Goal: Task Accomplishment & Management: Use online tool/utility

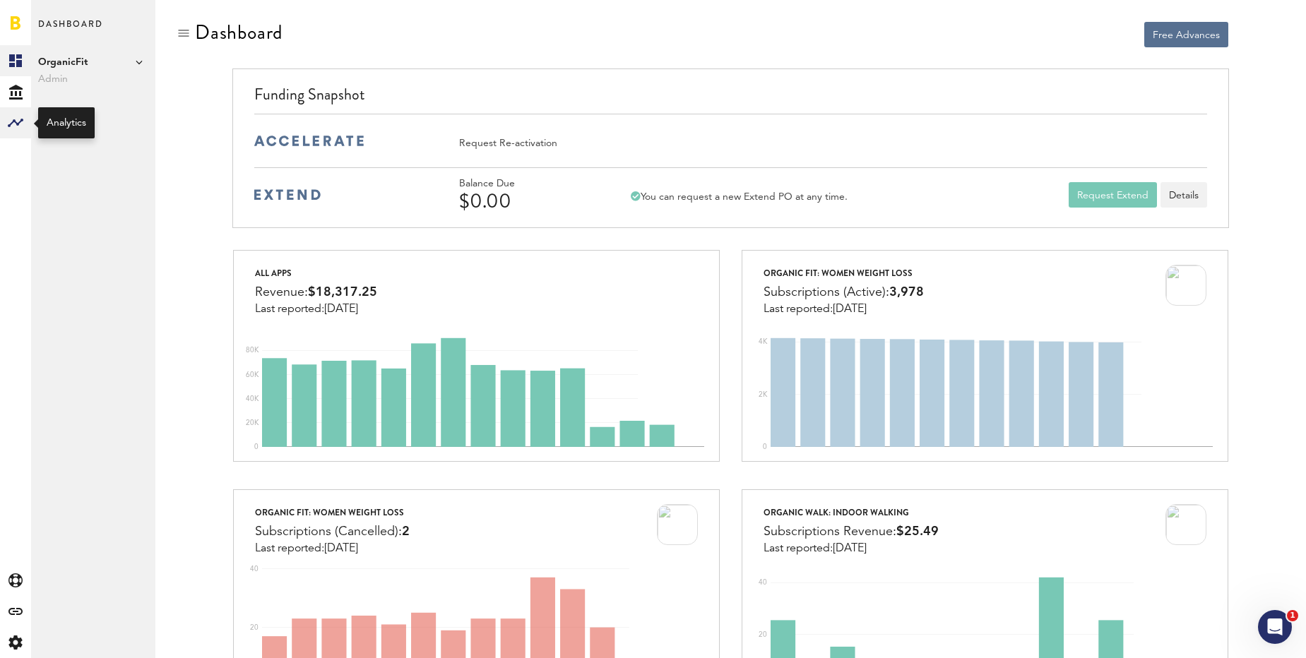
click at [10, 124] on icon at bounding box center [16, 123] width 16 height 8
click at [52, 189] on link "Custom Reports" at bounding box center [93, 184] width 124 height 31
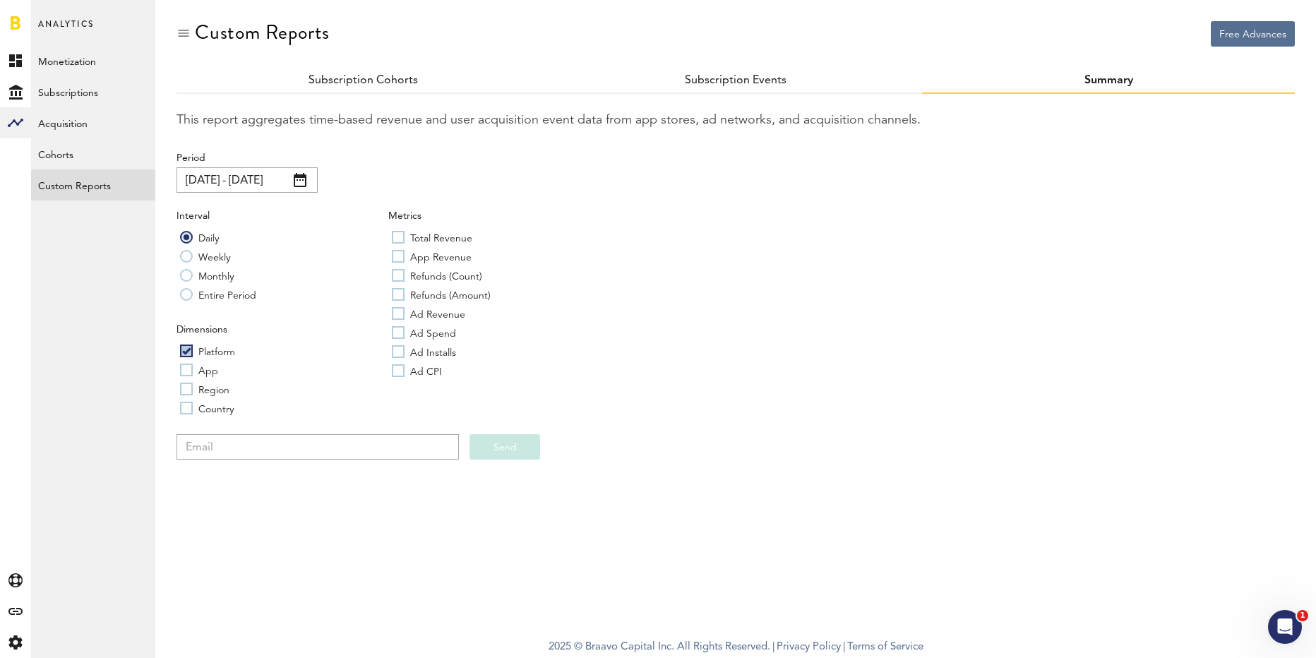
click at [302, 180] on span at bounding box center [300, 180] width 13 height 14
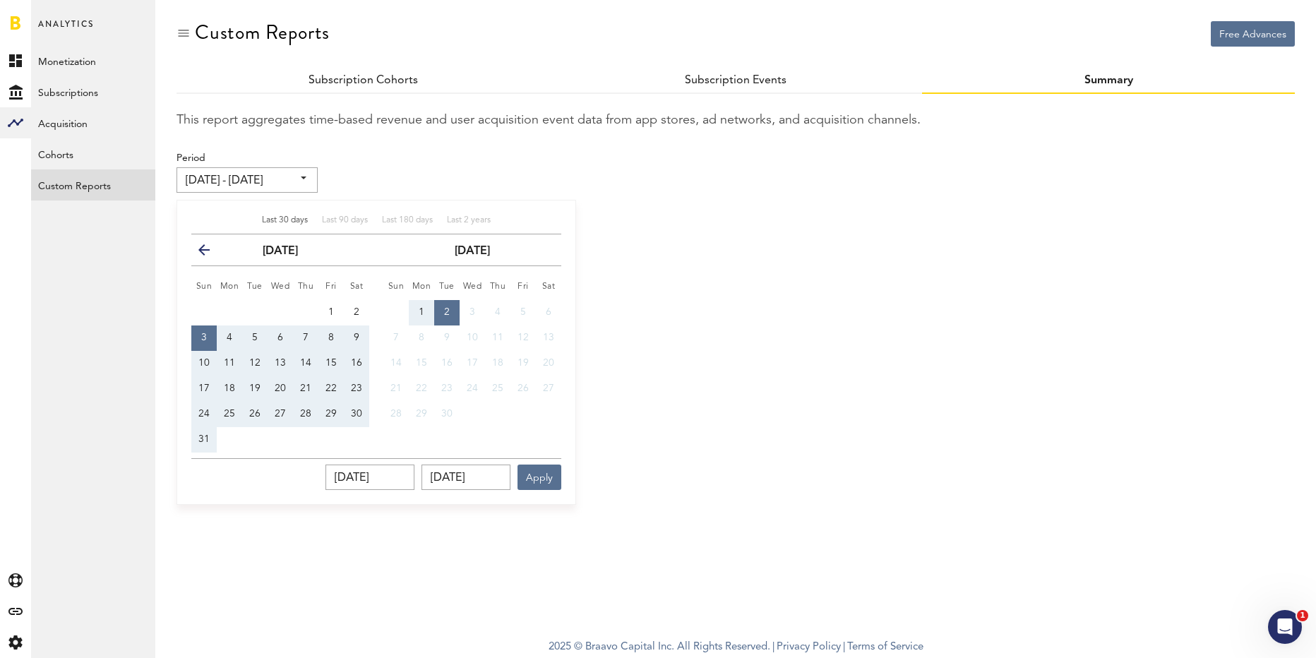
click at [424, 314] on span "1" at bounding box center [422, 312] width 6 height 10
type input "[DATE] - [DATE]"
type input "[DATE]"
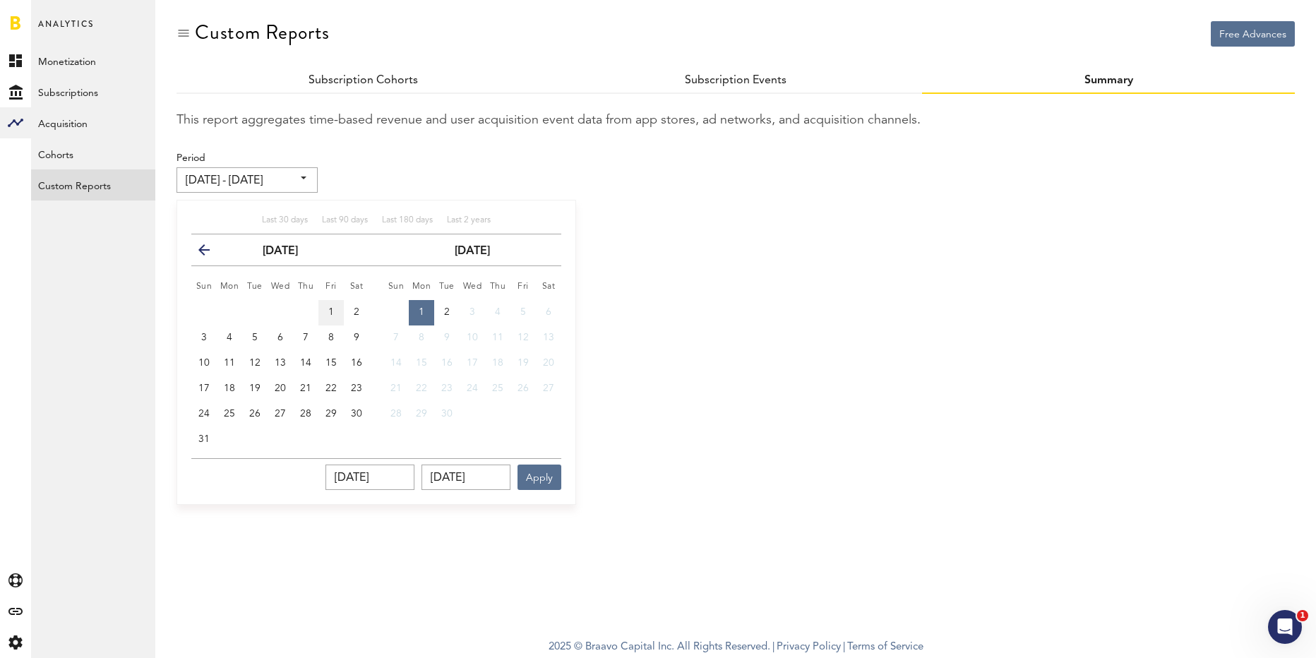
click at [333, 316] on span "1" at bounding box center [331, 312] width 6 height 10
type input "[DATE] - [DATE]"
type input "[DATE]"
click at [419, 309] on span "1" at bounding box center [422, 312] width 6 height 10
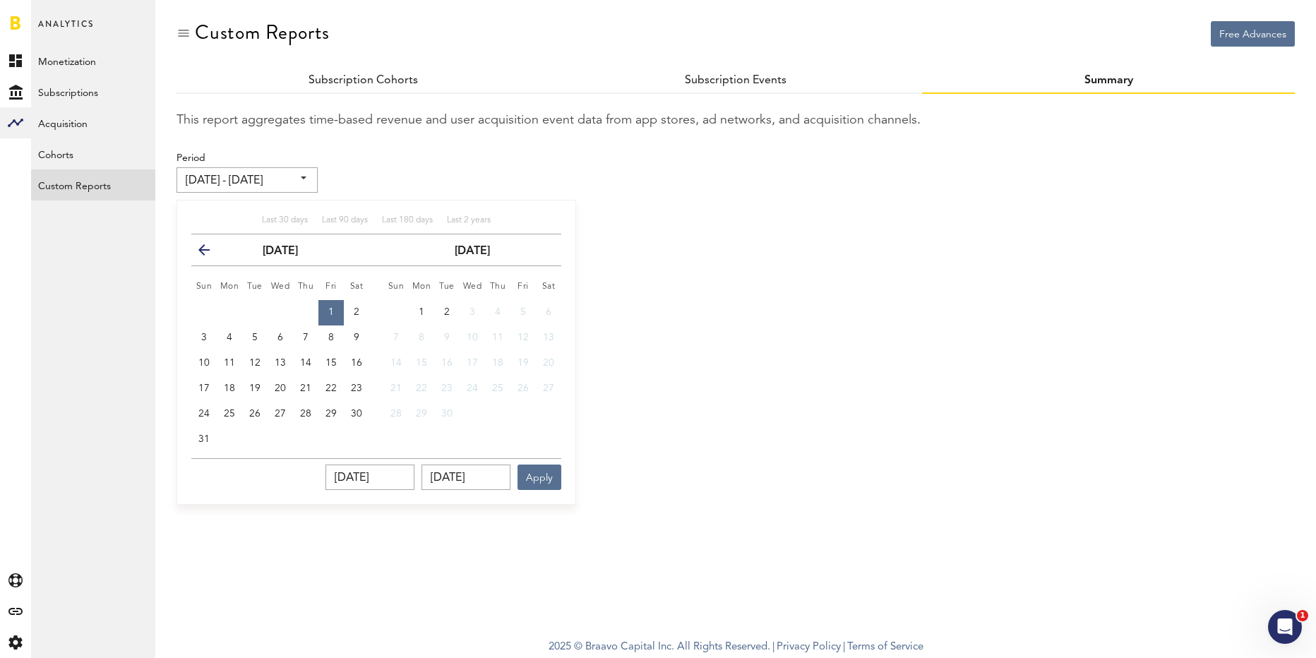
type input "[DATE] - [DATE]"
type input "[DATE]"
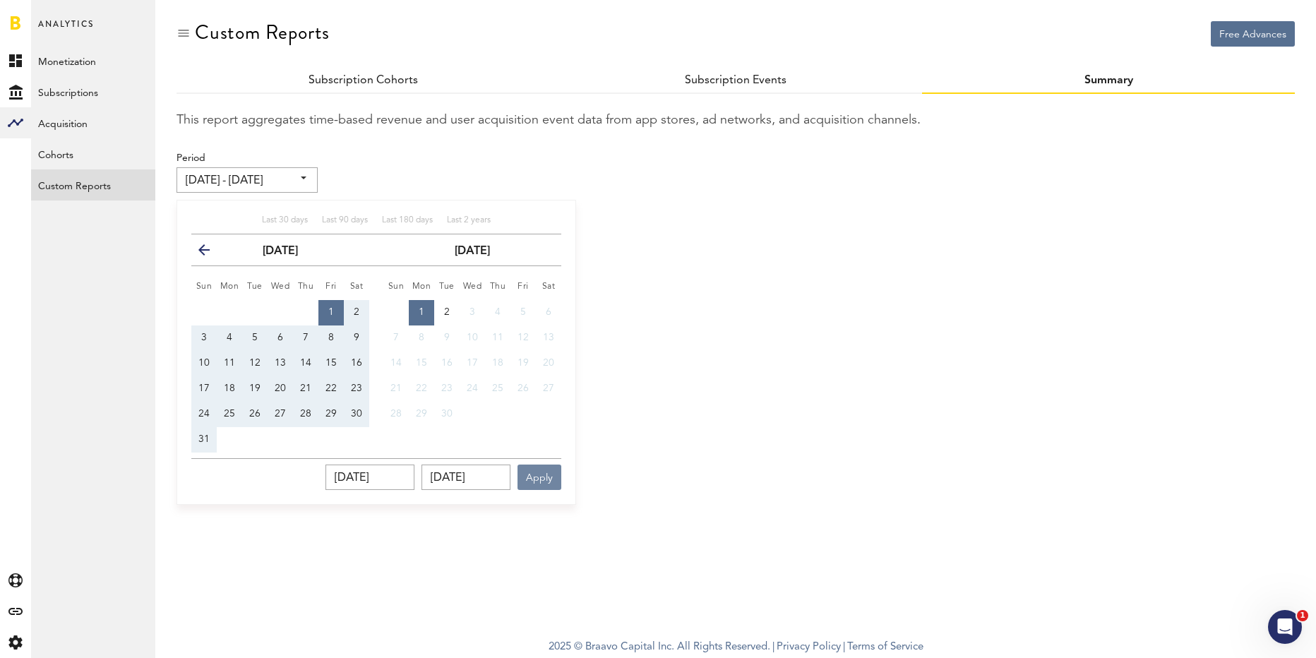
click at [544, 478] on button "Apply" at bounding box center [540, 477] width 44 height 25
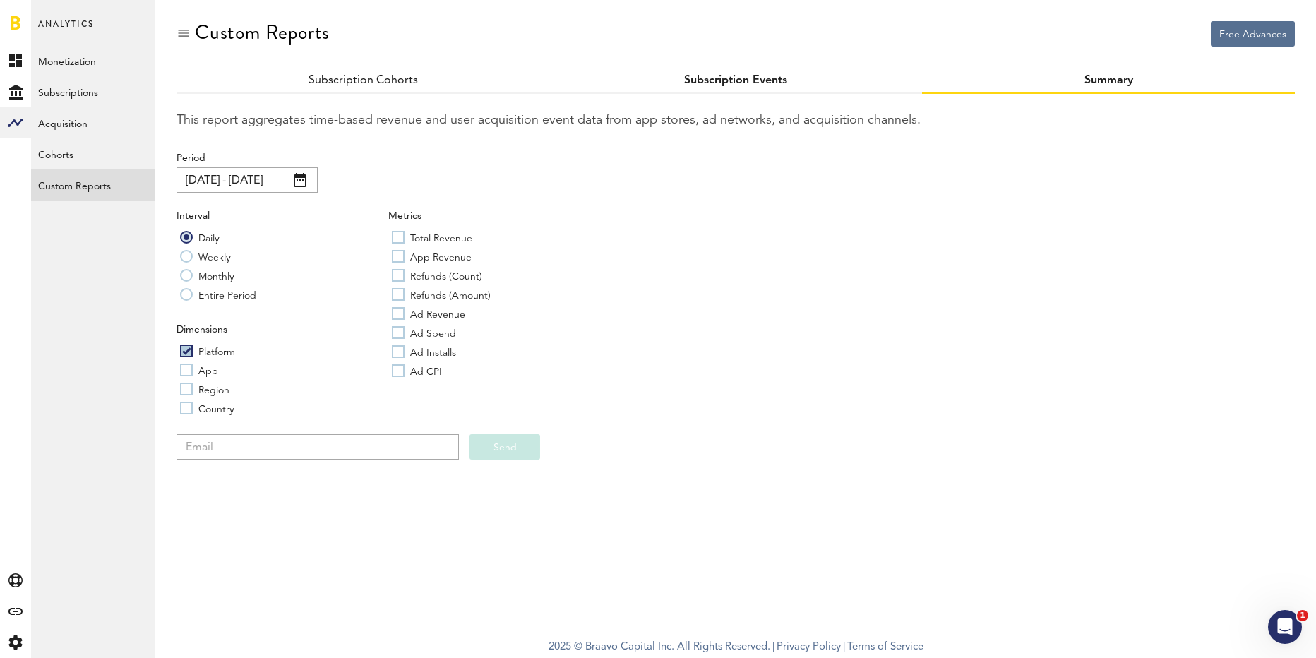
drag, startPoint x: 713, startPoint y: 74, endPoint x: 716, endPoint y: 82, distance: 8.3
click at [716, 84] on div "Subscription Events" at bounding box center [735, 80] width 373 height 25
click at [717, 82] on link "Subscription Events" at bounding box center [735, 80] width 103 height 11
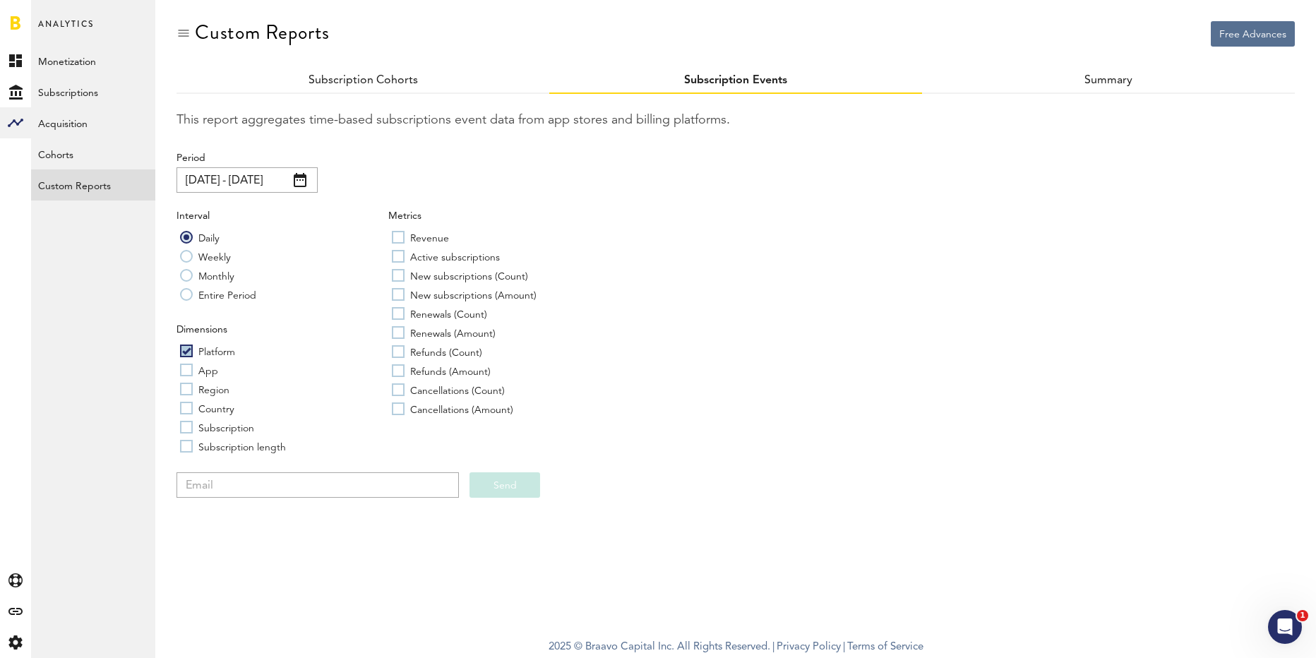
click at [191, 290] on label "Entire Period" at bounding box center [218, 294] width 76 height 14
radio input "true"
click at [401, 256] on label "Active subscriptions" at bounding box center [446, 256] width 108 height 14
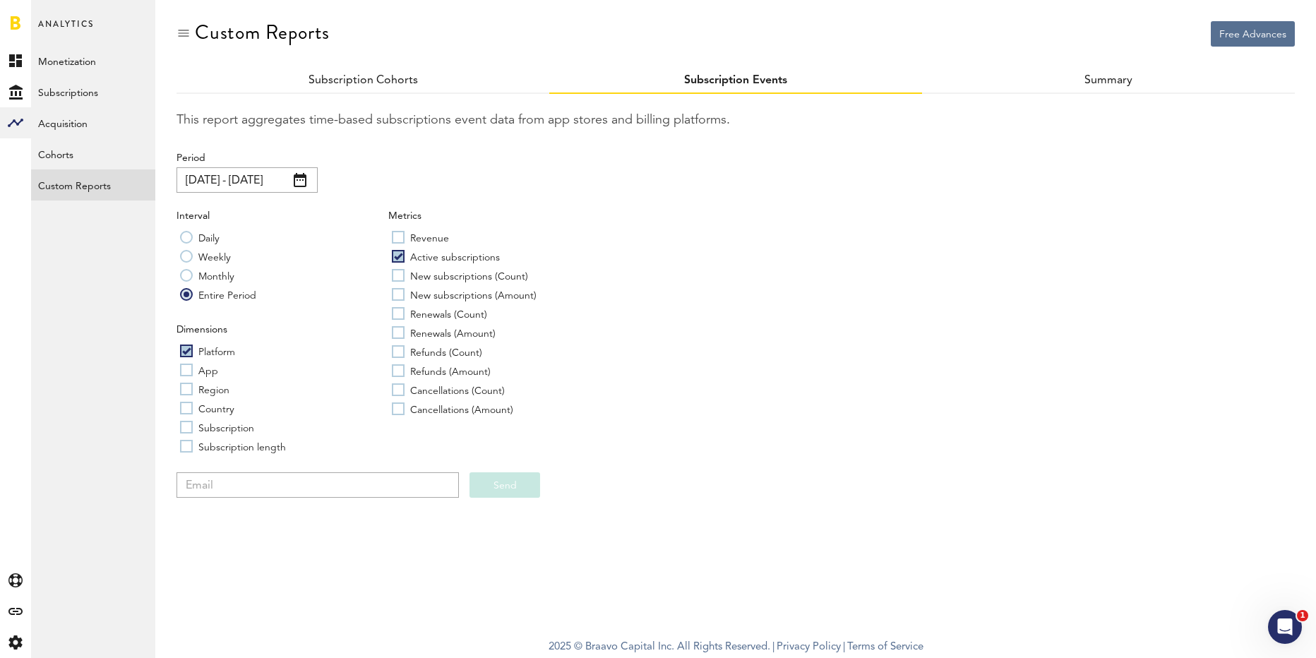
checkbox input "true"
click at [294, 481] on input "email" at bounding box center [318, 484] width 282 height 25
type input "[PERSON_NAME][EMAIL_ADDRESS][DOMAIN_NAME]"
click at [301, 185] on span at bounding box center [300, 180] width 13 height 14
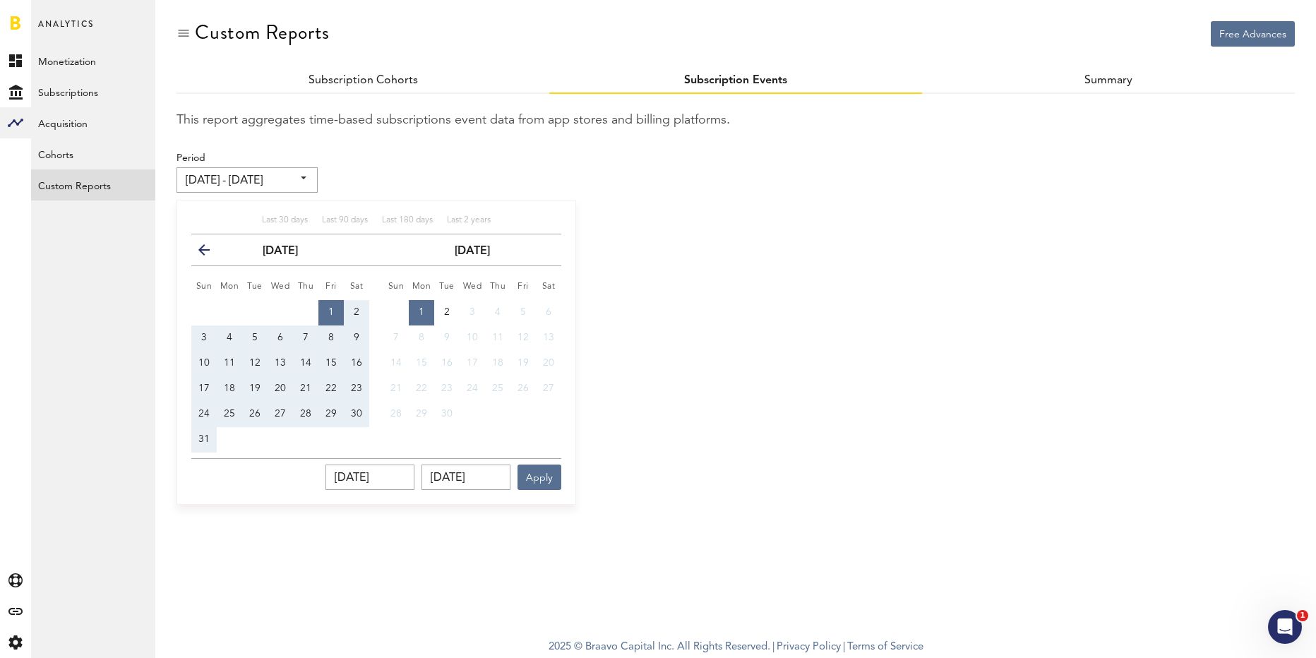
click at [329, 315] on button "1" at bounding box center [330, 312] width 25 height 25
type input "[DATE] - [DATE]"
type input "[DATE]"
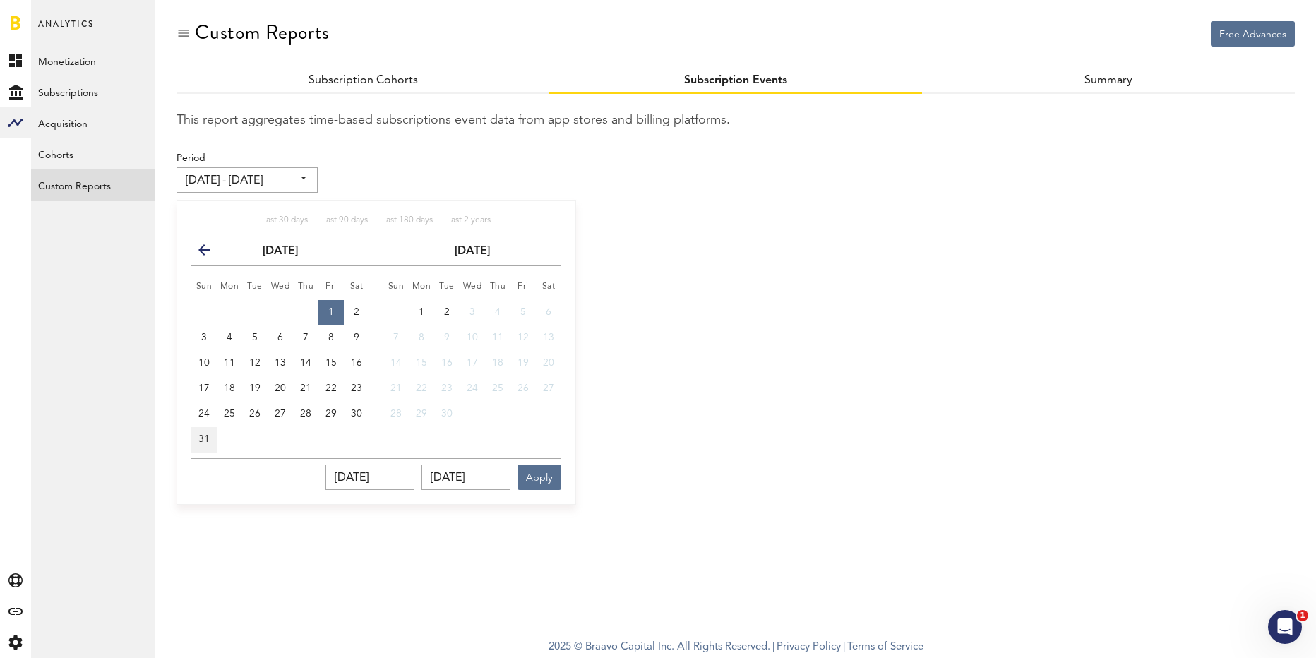
click at [207, 433] on button "31" at bounding box center [203, 439] width 25 height 25
type input "[DATE] - [DATE]"
type input "[DATE]"
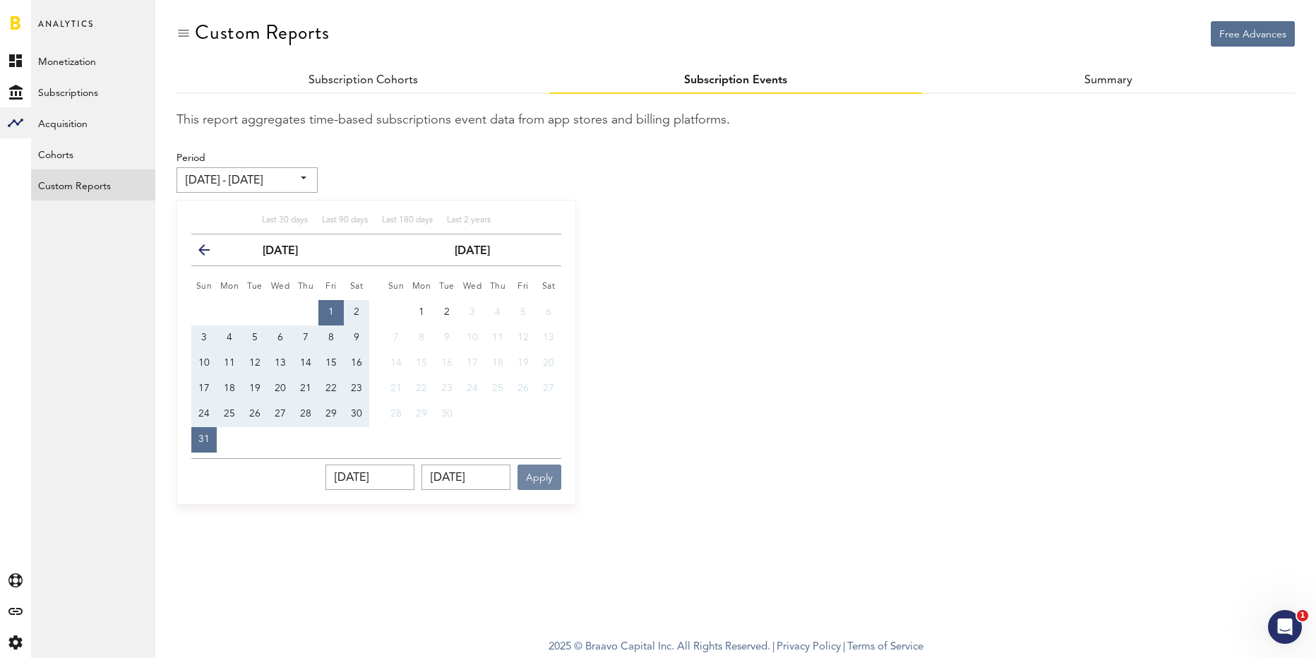
click at [530, 472] on button "Apply" at bounding box center [540, 477] width 44 height 25
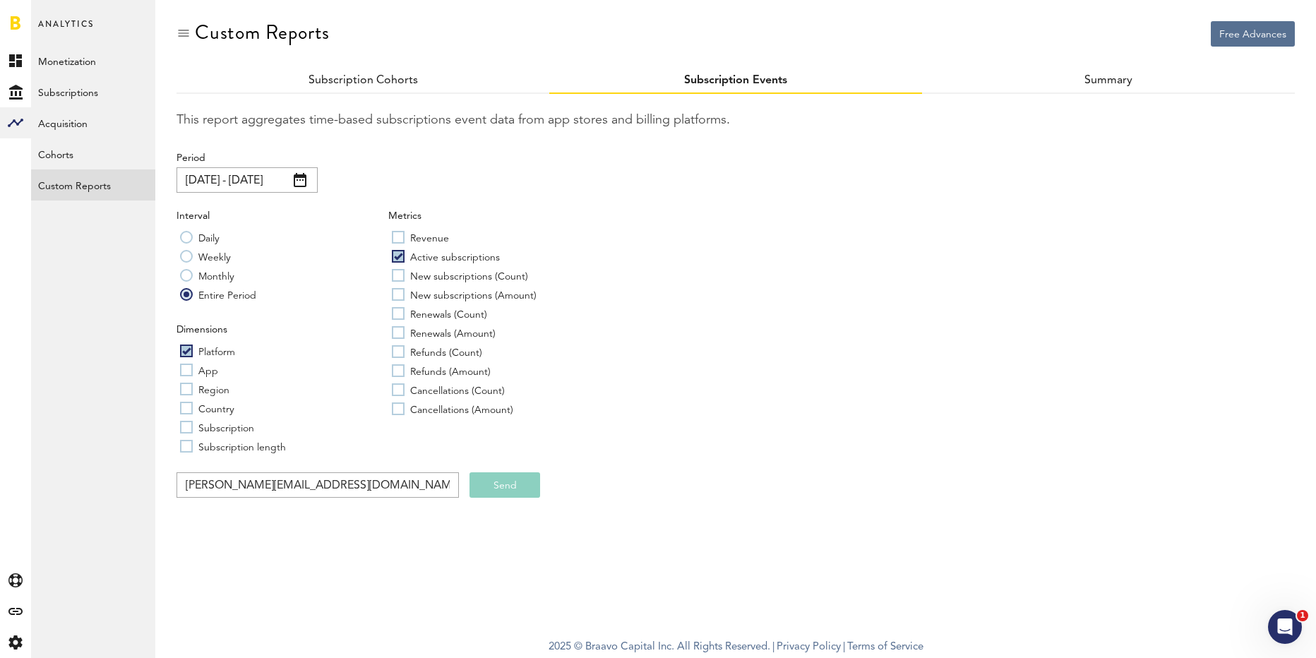
click at [500, 494] on button "Send" at bounding box center [505, 484] width 71 height 25
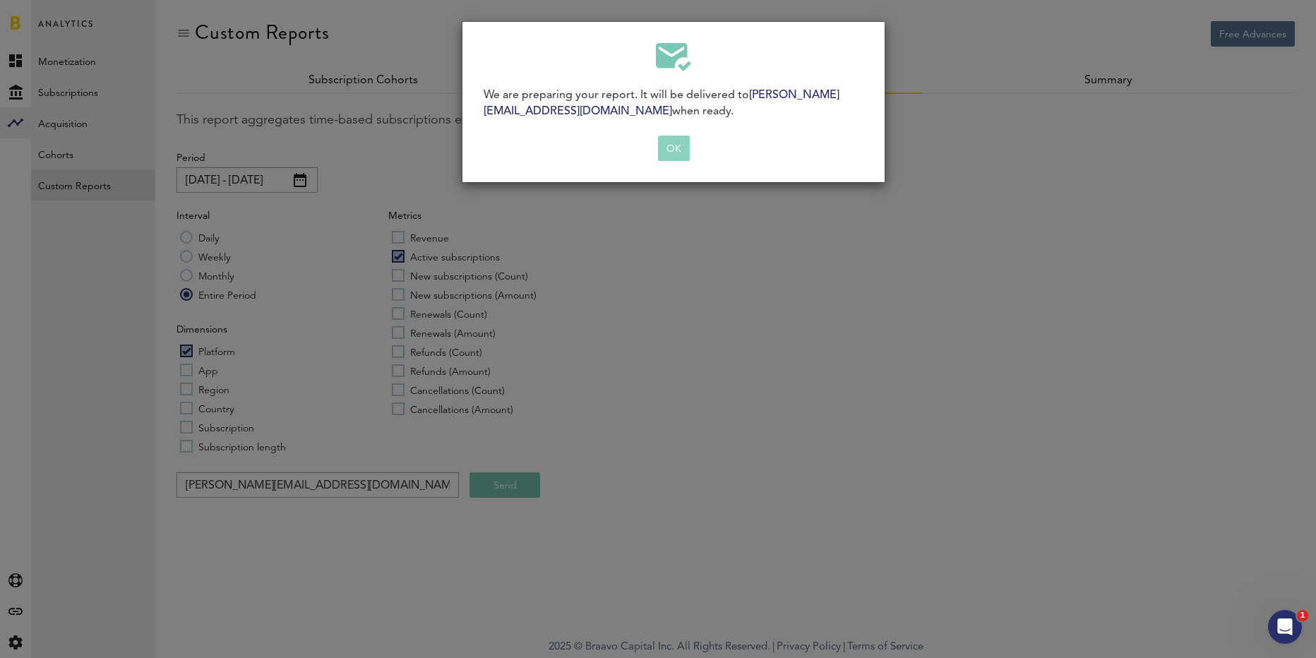
click at [683, 142] on button "OK" at bounding box center [674, 148] width 32 height 25
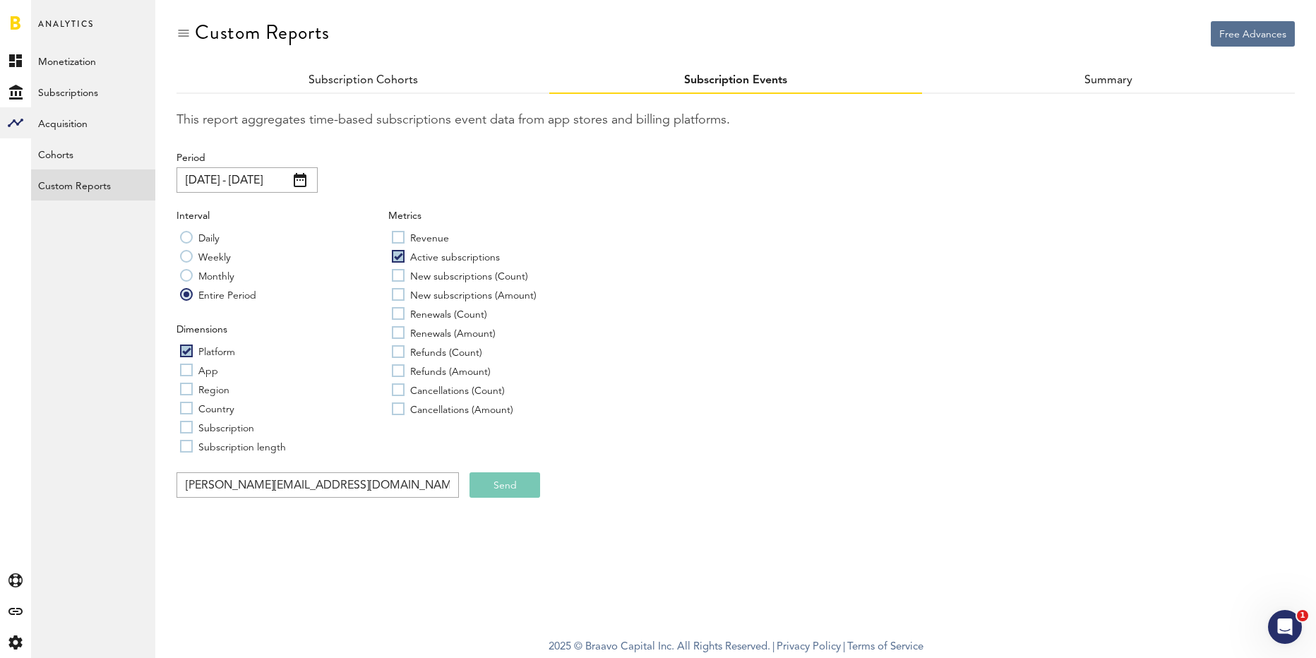
click at [300, 184] on span at bounding box center [300, 180] width 13 height 14
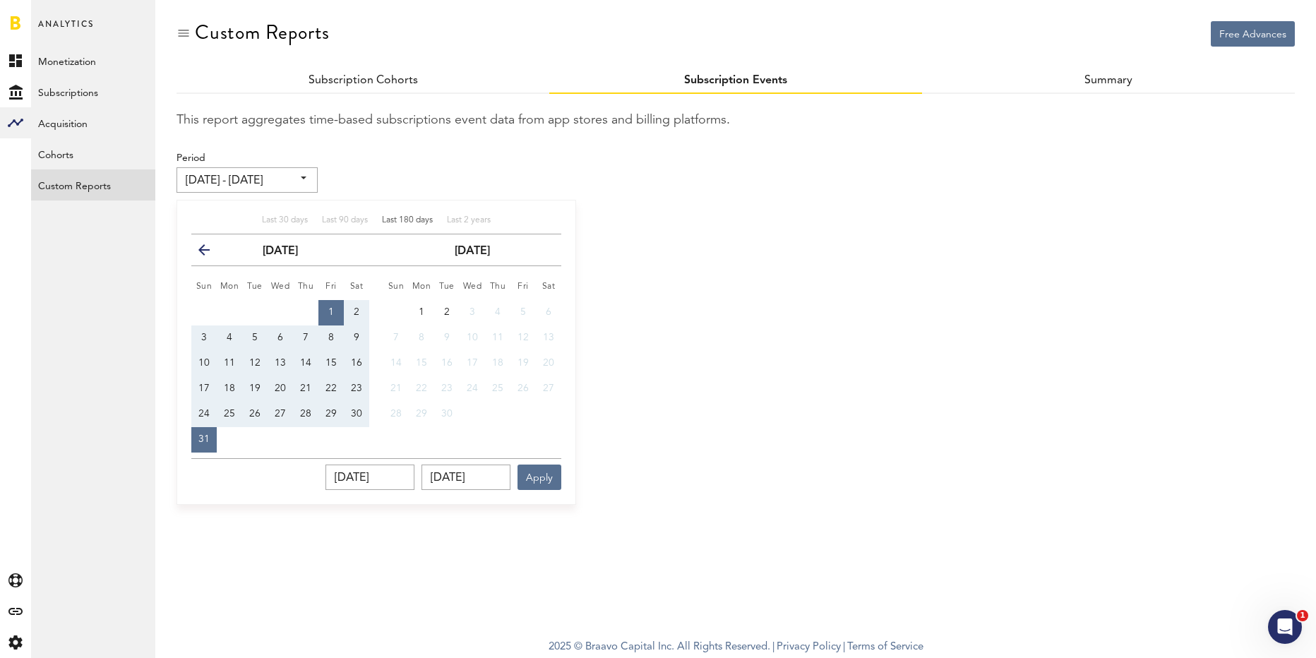
click at [388, 218] on span "Last 180 days" at bounding box center [407, 220] width 51 height 8
type input "[DATE] - [DATE]"
type input "[DATE]"
click at [340, 218] on span "Last 90 days" at bounding box center [345, 220] width 46 height 8
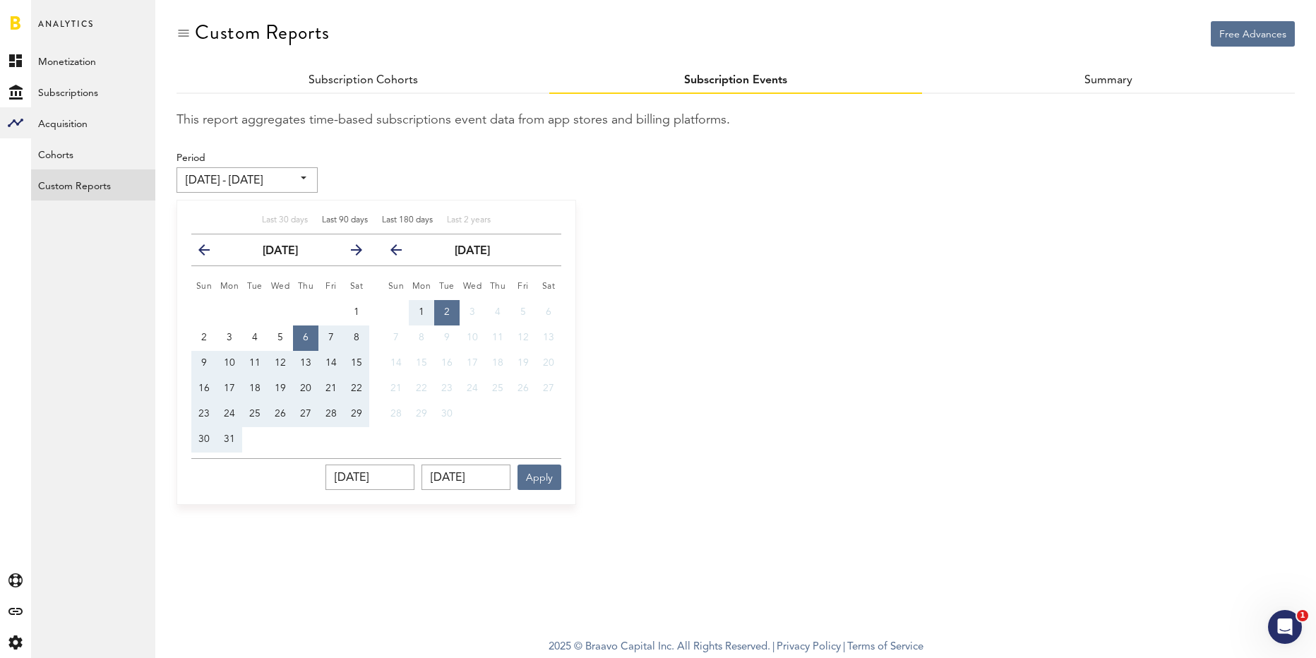
type input "[DATE] - [DATE]"
type input "[DATE]"
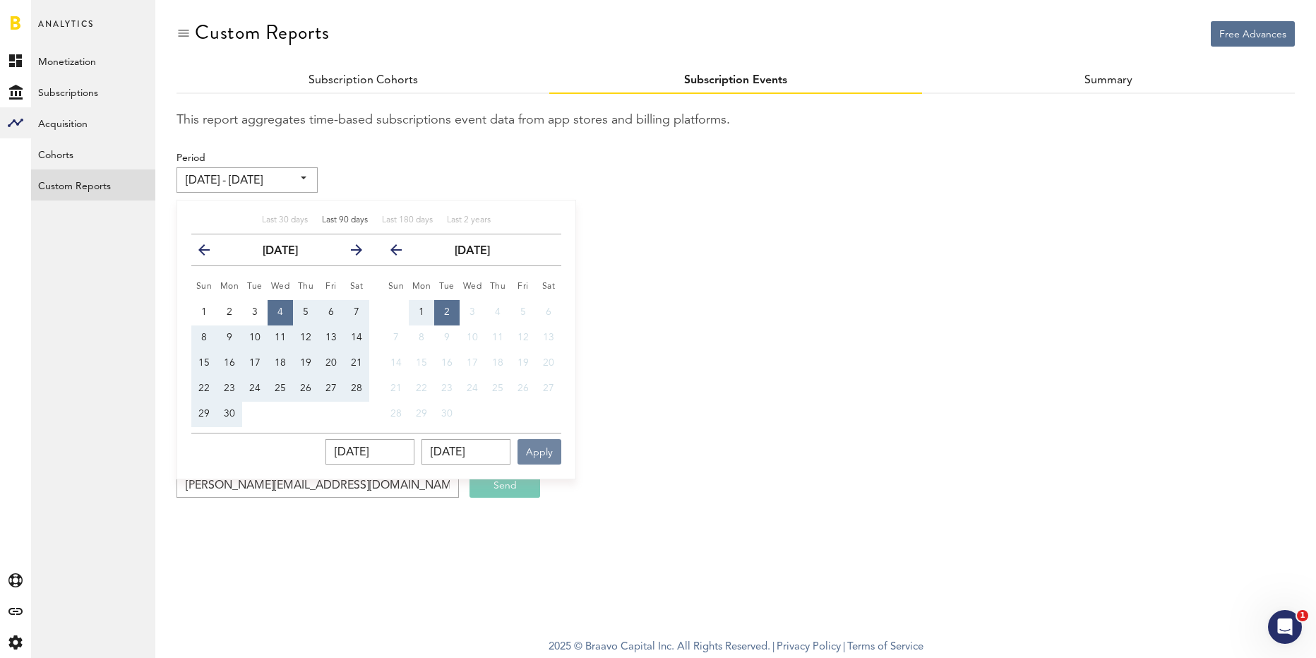
click at [539, 445] on button "Apply" at bounding box center [540, 451] width 44 height 25
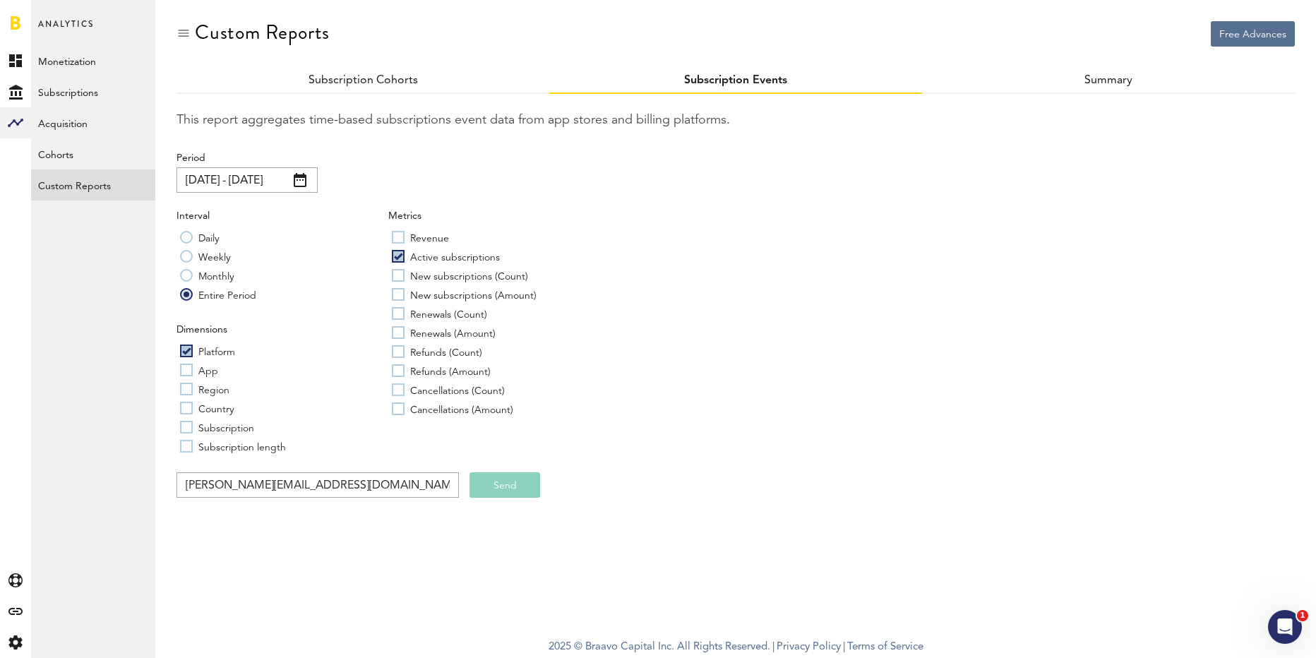
click at [489, 487] on button "Send" at bounding box center [505, 484] width 71 height 25
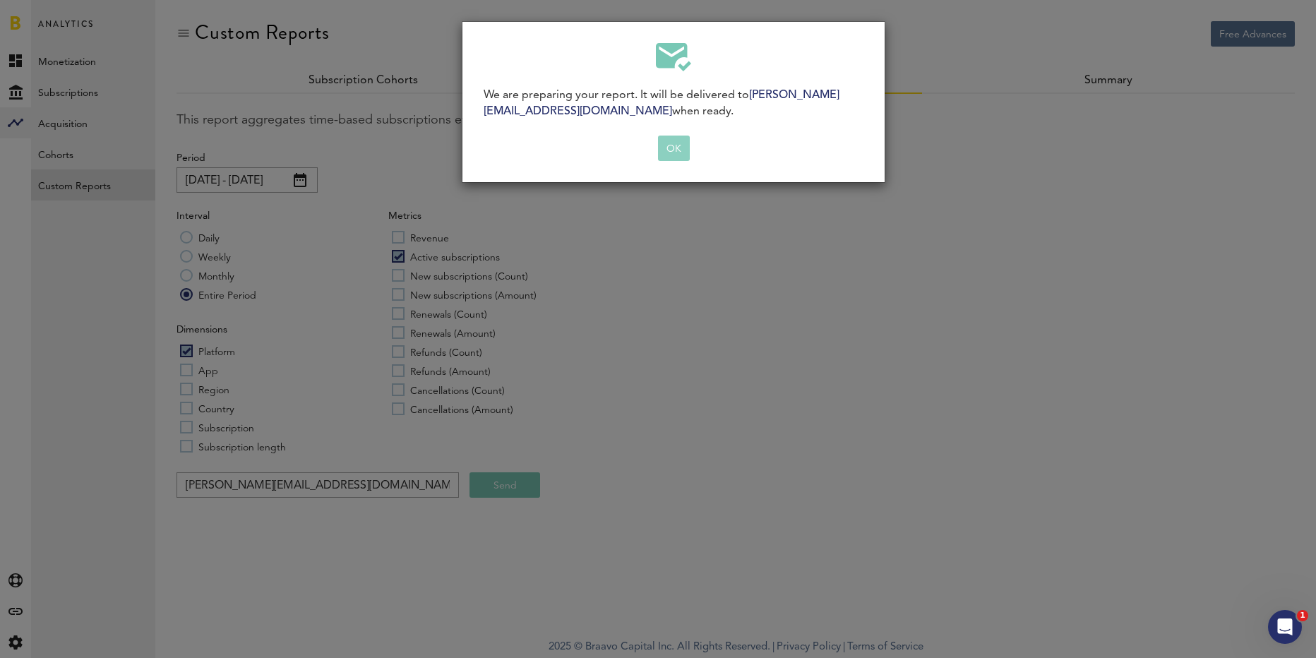
click at [672, 153] on button "OK" at bounding box center [674, 148] width 32 height 25
